Goal: Task Accomplishment & Management: Complete application form

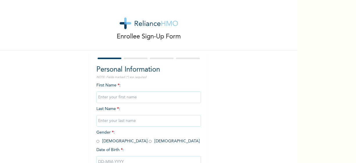
type input "ROHEEMAT"
click at [119, 125] on input "text" at bounding box center [149, 121] width 105 height 12
type input "SALAWU"
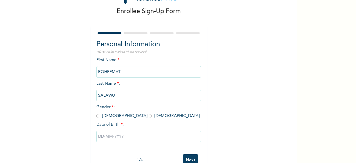
scroll to position [42, 0]
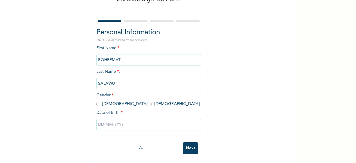
click at [149, 101] on input "radio" at bounding box center [150, 104] width 3 height 6
radio input "true"
click at [152, 120] on input "text" at bounding box center [149, 125] width 105 height 12
select select "7"
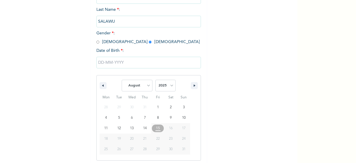
scroll to position [102, 0]
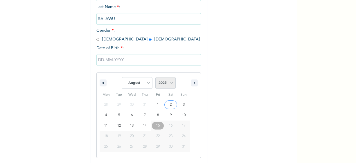
click at [170, 82] on select "2025 2024 2023 2022 2021 2020 2019 2018 2017 2016 2015 2014 2013 2012 2011 2010…" at bounding box center [166, 83] width 20 height 12
select select "2020"
click at [156, 78] on select "2025 2024 2023 2022 2021 2020 2019 2018 2017 2016 2015 2014 2013 2012 2011 2010…" at bounding box center [166, 83] width 20 height 12
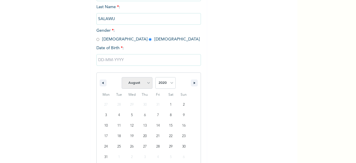
click at [145, 84] on select "January February March April May June July August September October November De…" at bounding box center [137, 83] width 31 height 12
select select "9"
click at [122, 78] on select "January February March April May June July August September October November De…" at bounding box center [137, 83] width 31 height 12
type input "[DATE]"
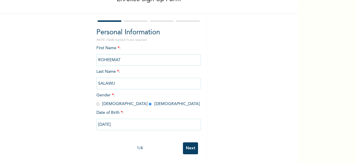
scroll to position [42, 0]
click at [192, 144] on input "Next" at bounding box center [190, 148] width 15 height 12
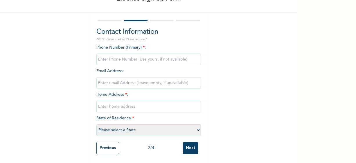
click at [126, 54] on input "phone" at bounding box center [149, 60] width 105 height 12
type input "07030160566"
click at [141, 79] on input "email" at bounding box center [149, 83] width 105 height 12
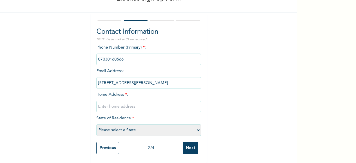
type input "[STREET_ADDRESS][PERSON_NAME]"
click at [151, 103] on input "text" at bounding box center [149, 107] width 105 height 12
paste input "[STREET_ADDRESS][PERSON_NAME]"
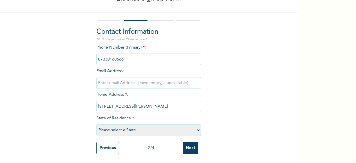
type input "[STREET_ADDRESS][PERSON_NAME]"
click at [131, 80] on input "email" at bounding box center [149, 83] width 105 height 12
type input "[EMAIL_ADDRESS][DOMAIN_NAME]"
click at [129, 127] on select "Please select a State [PERSON_NAME] (FCT) [PERSON_NAME] Ibom [GEOGRAPHIC_DATA] …" at bounding box center [149, 130] width 105 height 12
select select "25"
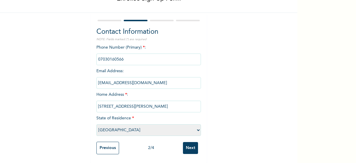
click at [97, 124] on select "Please select a State [PERSON_NAME] (FCT) [PERSON_NAME] Ibom [GEOGRAPHIC_DATA] …" at bounding box center [149, 130] width 105 height 12
click at [190, 145] on input "Next" at bounding box center [190, 148] width 15 height 12
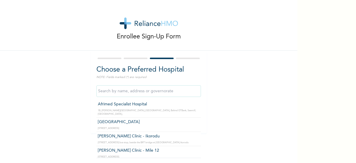
click at [152, 90] on input "text" at bounding box center [149, 91] width 105 height 12
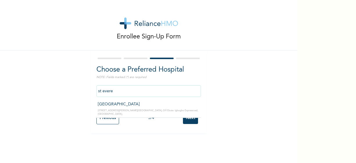
type input "[GEOGRAPHIC_DATA]"
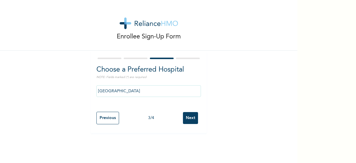
click at [190, 115] on input "Next" at bounding box center [190, 118] width 15 height 12
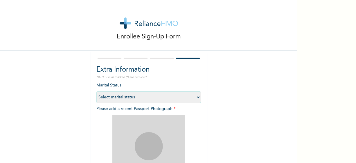
click at [159, 99] on select "Select marital status [DEMOGRAPHIC_DATA] Married [DEMOGRAPHIC_DATA] Widow/[DEMO…" at bounding box center [149, 97] width 105 height 12
select select "1"
click at [97, 91] on select "Select marital status [DEMOGRAPHIC_DATA] Married [DEMOGRAPHIC_DATA] Widow/[DEMO…" at bounding box center [149, 97] width 105 height 12
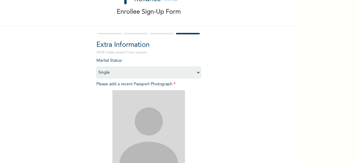
scroll to position [58, 0]
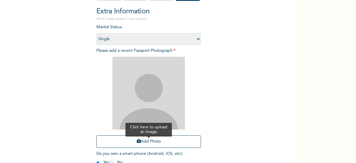
click at [150, 144] on button "Add Photo" at bounding box center [149, 141] width 105 height 13
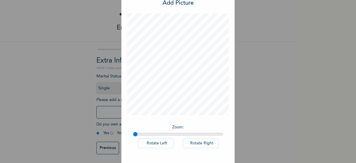
scroll to position [38, 0]
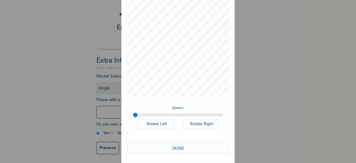
click at [181, 145] on button "DONE" at bounding box center [178, 149] width 102 height 10
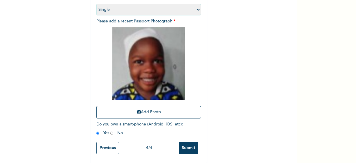
scroll to position [92, 0]
click at [188, 142] on input "Submit" at bounding box center [188, 148] width 19 height 12
